Goal: Use online tool/utility

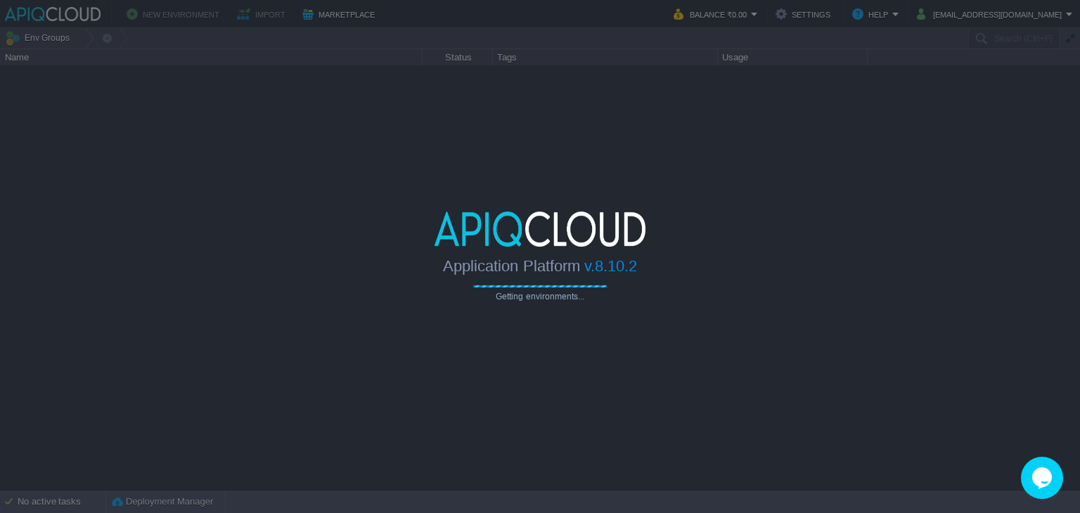
type input "Search (Ctrl+F)"
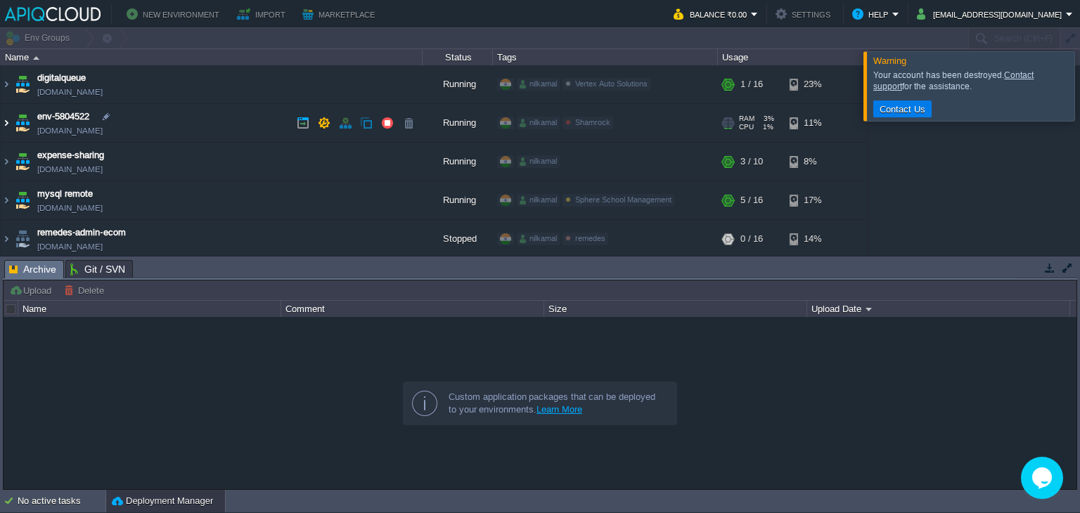
click at [2, 128] on img at bounding box center [6, 123] width 11 height 38
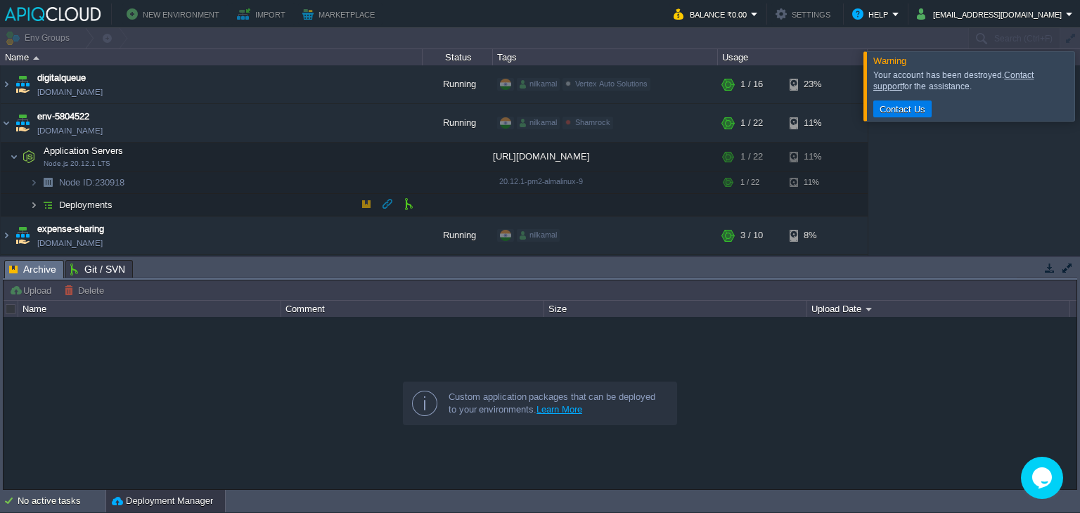
click at [37, 198] on img at bounding box center [34, 205] width 8 height 22
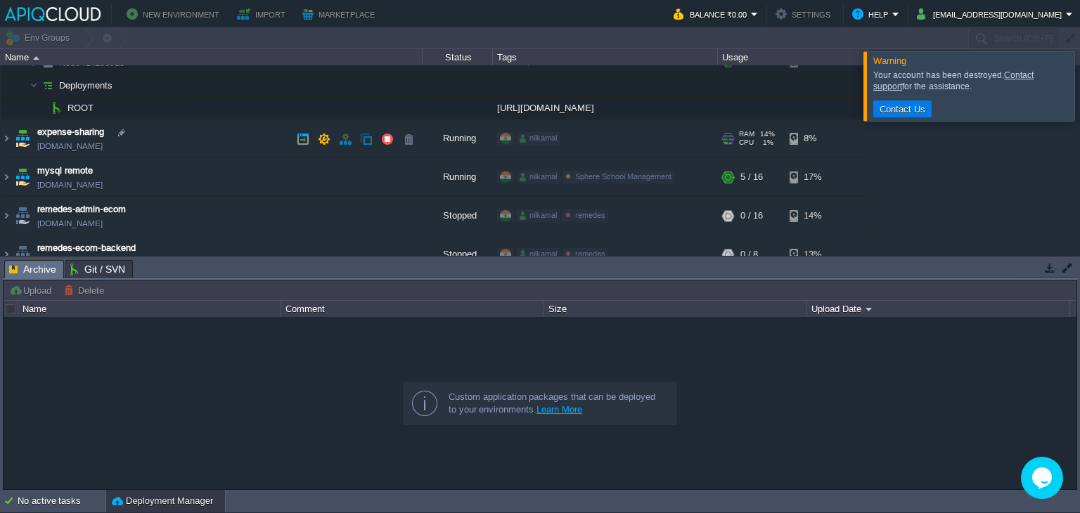
scroll to position [117, 0]
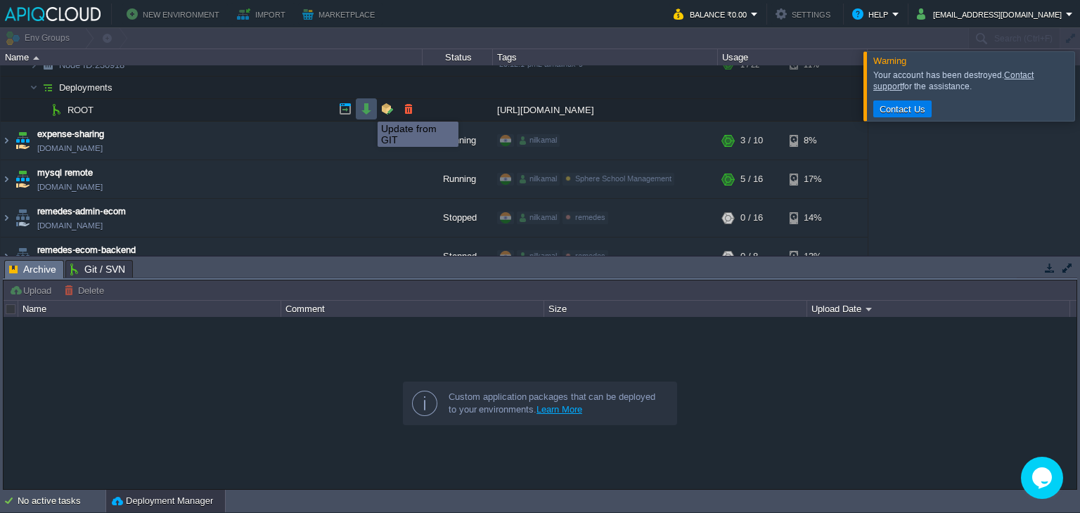
click at [367, 109] on button "button" at bounding box center [366, 109] width 13 height 13
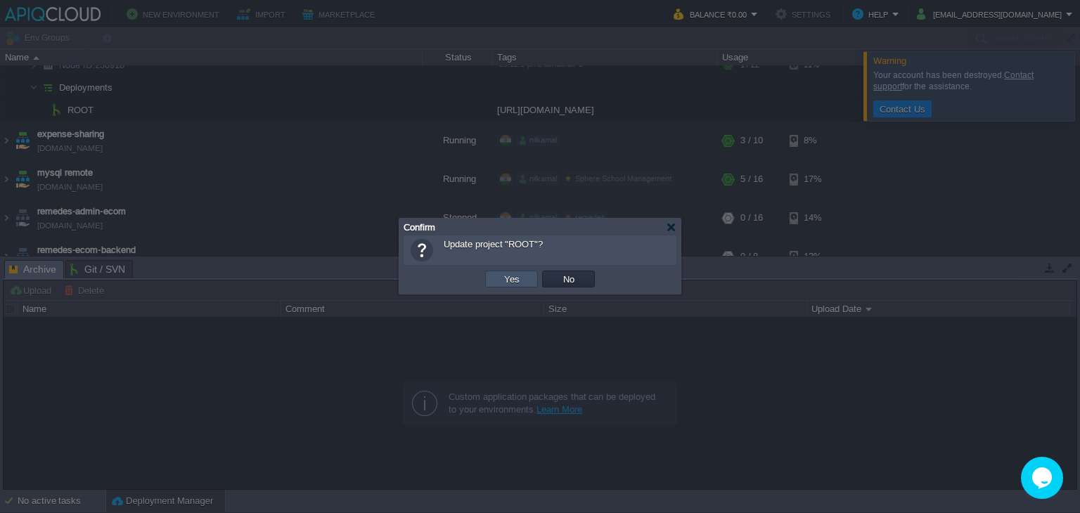
click at [509, 280] on button "Yes" at bounding box center [512, 279] width 24 height 13
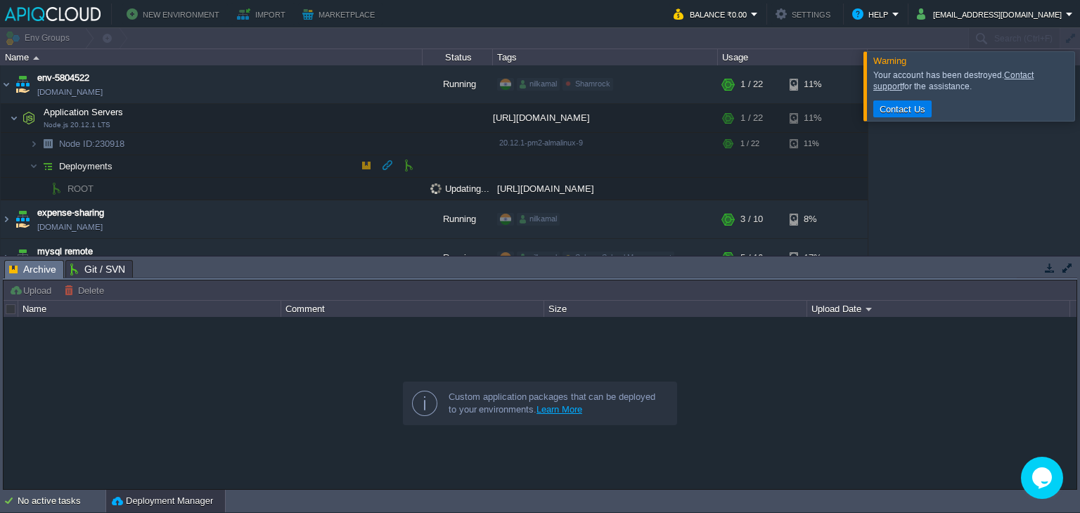
scroll to position [39, 0]
click at [362, 146] on button "button" at bounding box center [359, 142] width 13 height 13
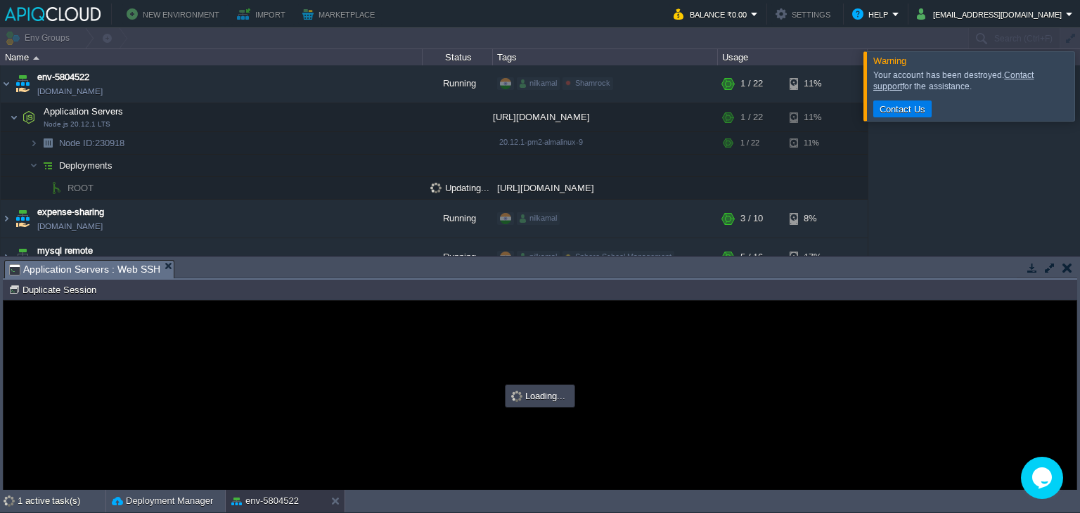
scroll to position [0, 0]
type input "#000000"
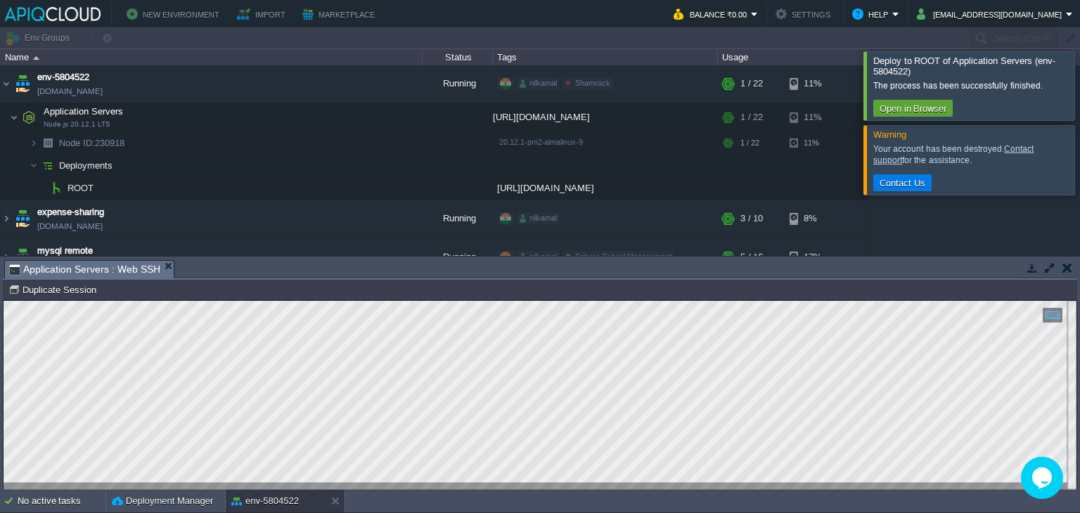
click at [1080, 99] on div at bounding box center [1097, 85] width 0 height 68
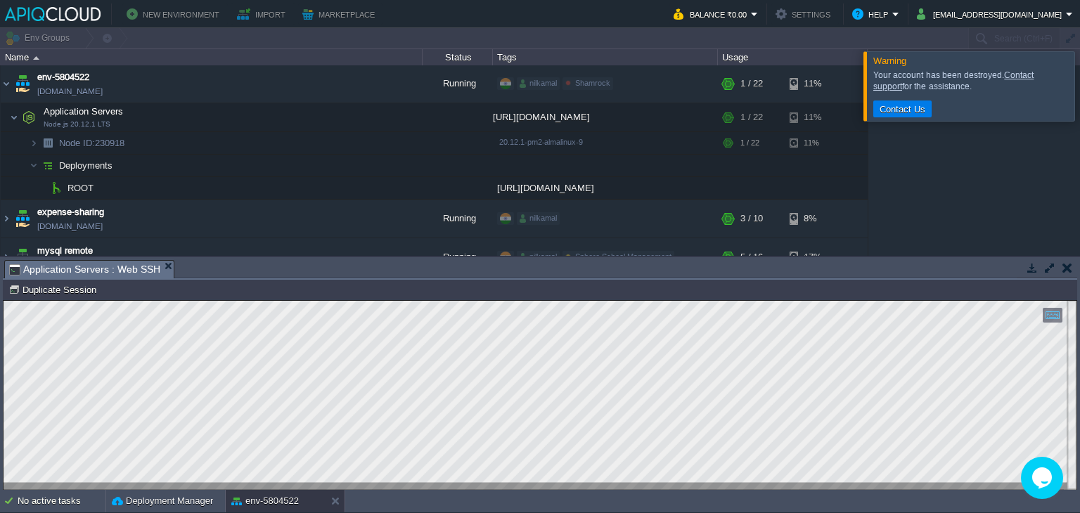
click at [1080, 105] on div at bounding box center [1097, 85] width 0 height 69
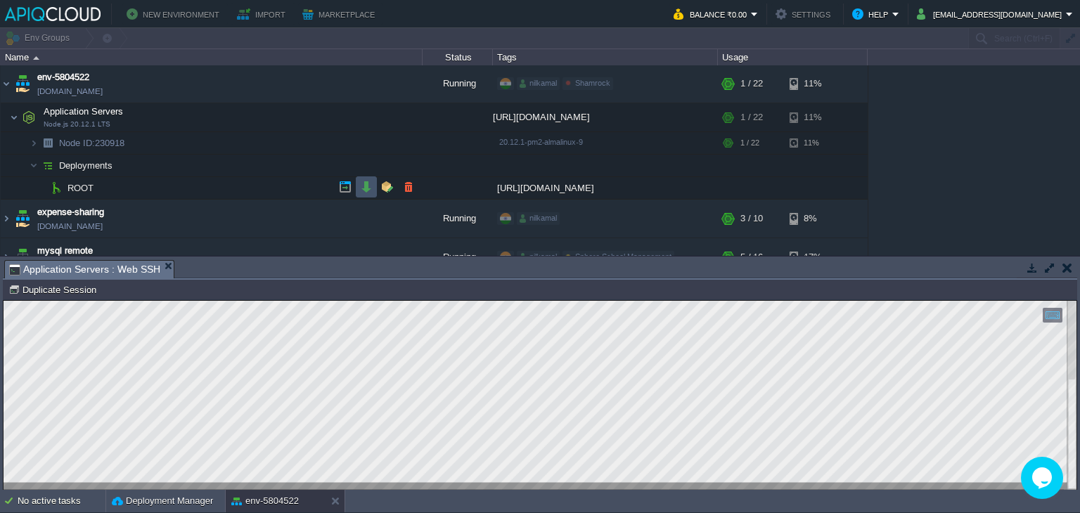
click at [369, 181] on button "button" at bounding box center [366, 187] width 13 height 13
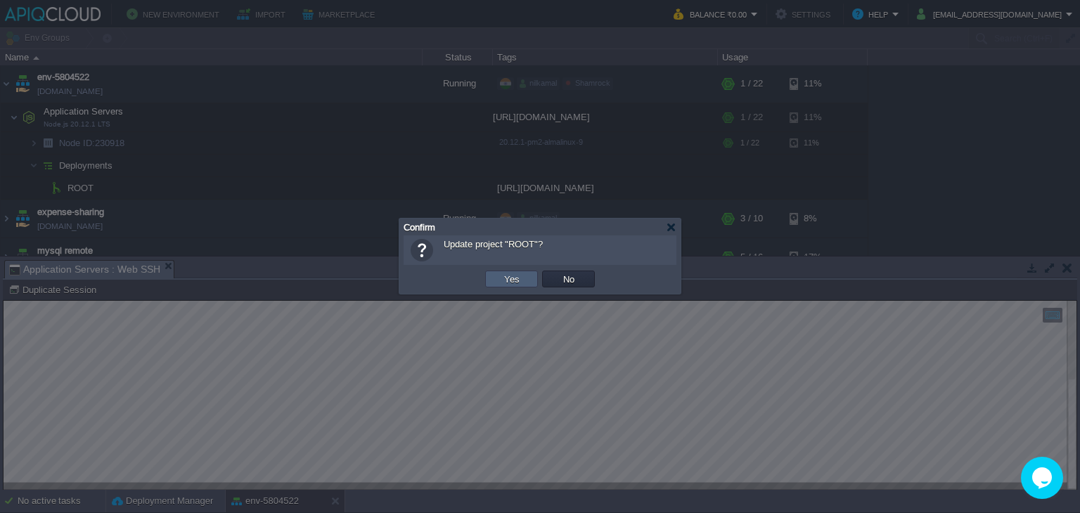
click at [495, 274] on td "Yes" at bounding box center [511, 279] width 53 height 17
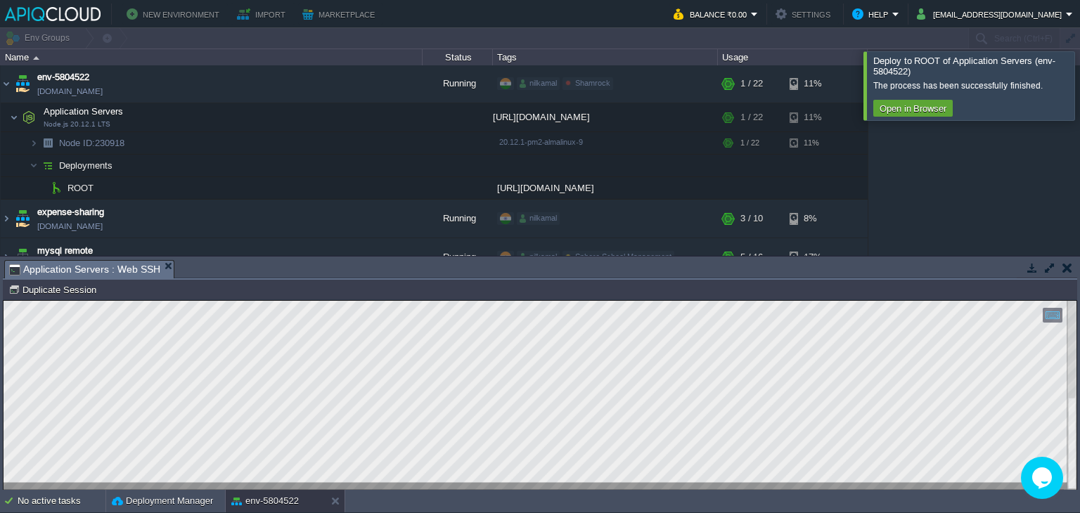
click at [456, 301] on html "Copy: Ctrl + Shift + C Paste: Ctrl + V Settings: Ctrl + Shift + Alt 0" at bounding box center [540, 301] width 1073 height 0
